Goal: Navigation & Orientation: Find specific page/section

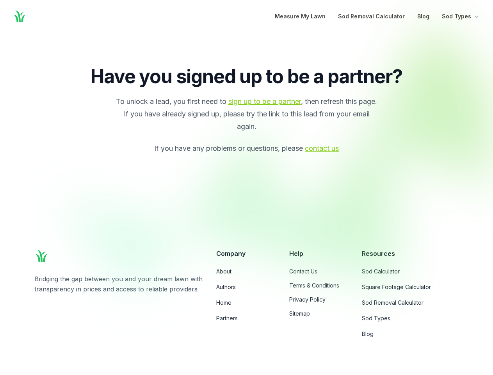
click at [246, 187] on div at bounding box center [281, 160] width 451 height 265
click at [461, 16] on button "Sod Types" at bounding box center [461, 16] width 39 height 9
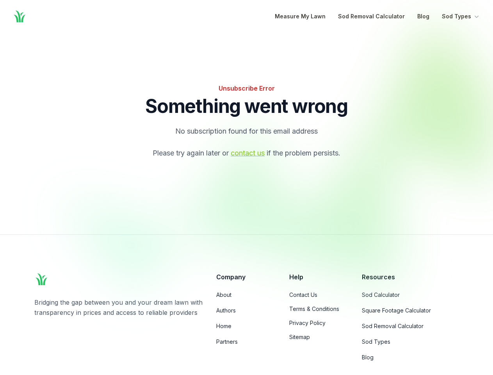
click at [246, 187] on div at bounding box center [281, 160] width 451 height 265
click at [461, 16] on button "Sod Types" at bounding box center [461, 16] width 39 height 9
